Goal: Check status

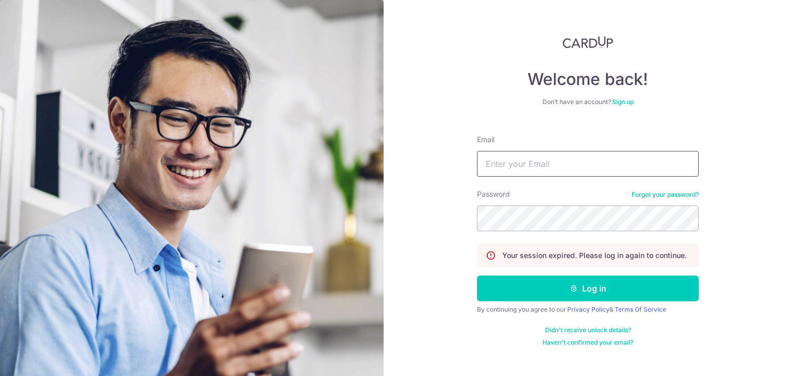
type input "[PERSON_NAME][EMAIL_ADDRESS][DOMAIN_NAME]"
click at [540, 286] on button "Log in" at bounding box center [588, 289] width 222 height 26
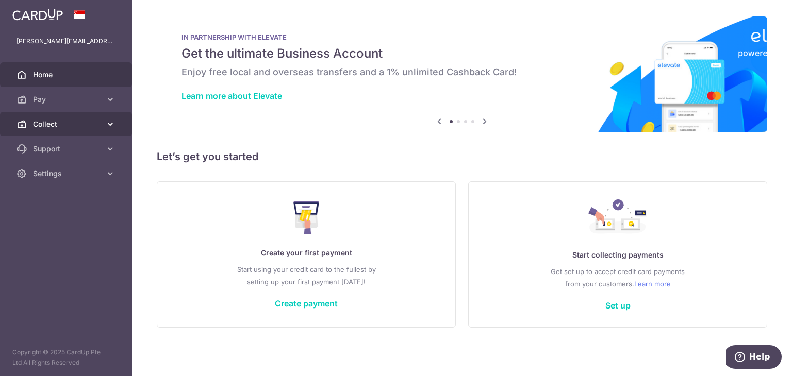
click at [109, 122] on icon at bounding box center [110, 124] width 10 height 10
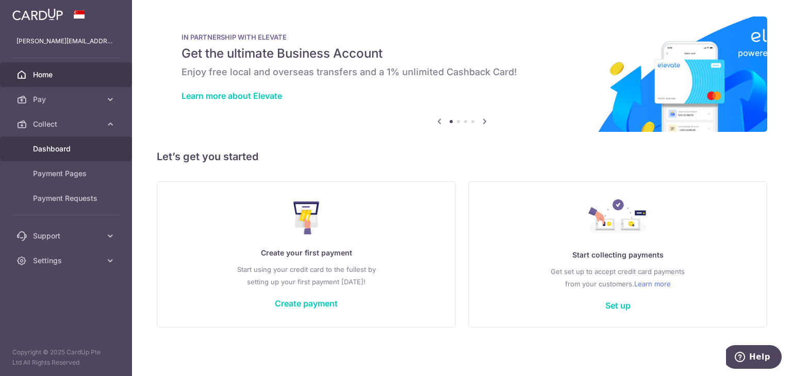
click at [48, 147] on span "Dashboard" at bounding box center [67, 149] width 68 height 10
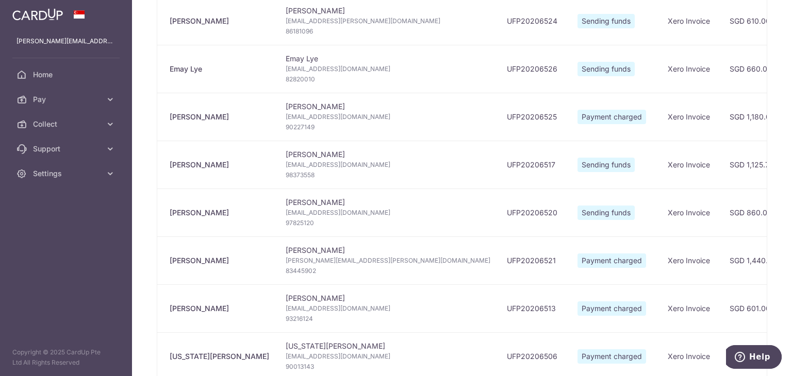
scroll to position [309, 0]
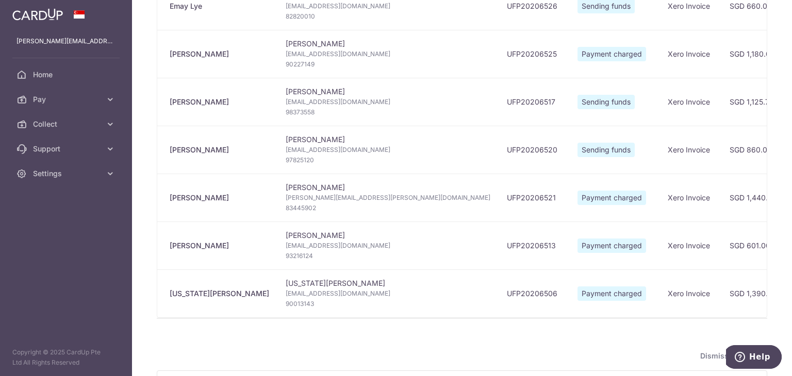
type input "[DATE]"
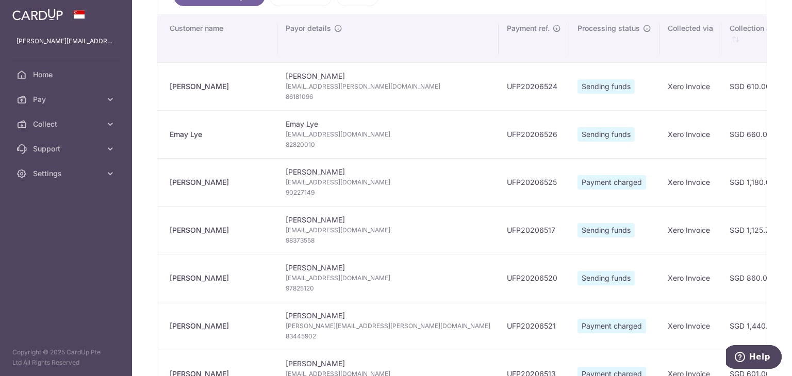
scroll to position [155, 0]
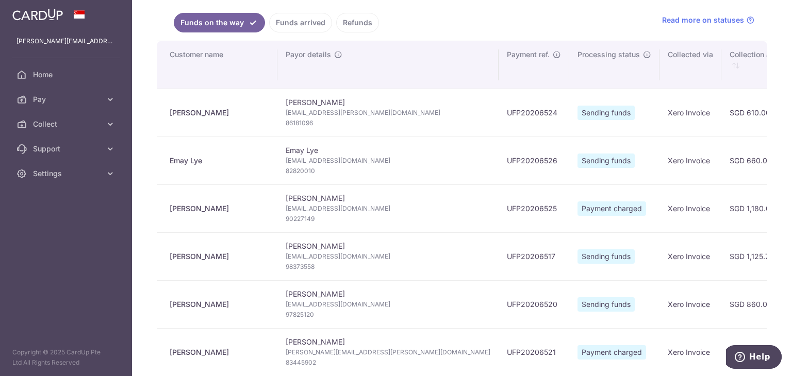
click at [284, 10] on ul "Funds on the way Funds arrived Refunds" at bounding box center [403, 19] width 492 height 41
click at [283, 18] on link "Funds arrived" at bounding box center [300, 23] width 63 height 20
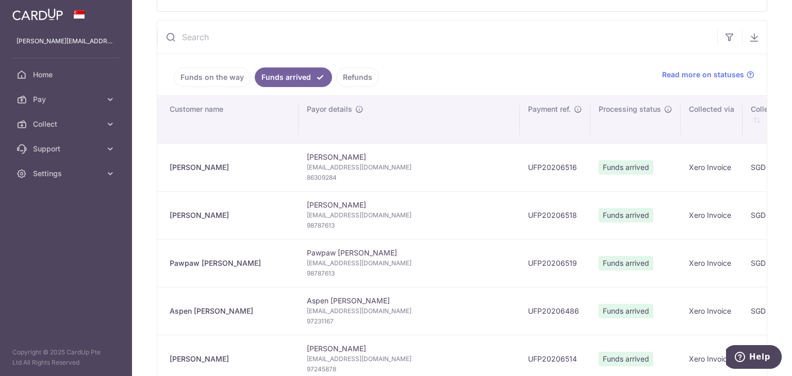
scroll to position [0, 0]
